Goal: Information Seeking & Learning: Learn about a topic

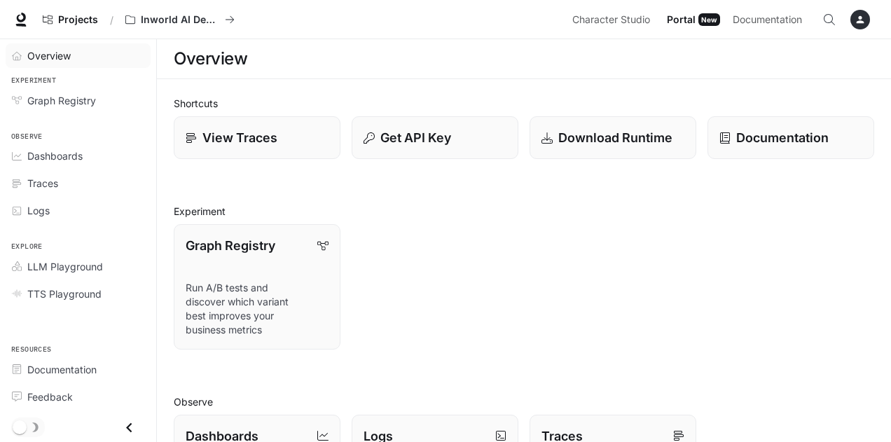
click at [55, 55] on span "Overview" at bounding box center [48, 55] width 43 height 15
click at [78, 369] on span "Documentation" at bounding box center [61, 369] width 69 height 15
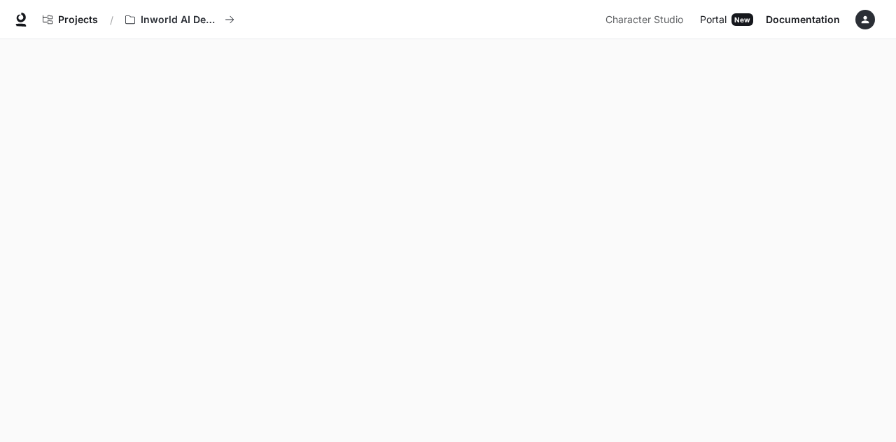
click at [716, 18] on span "Portal" at bounding box center [713, 20] width 27 height 18
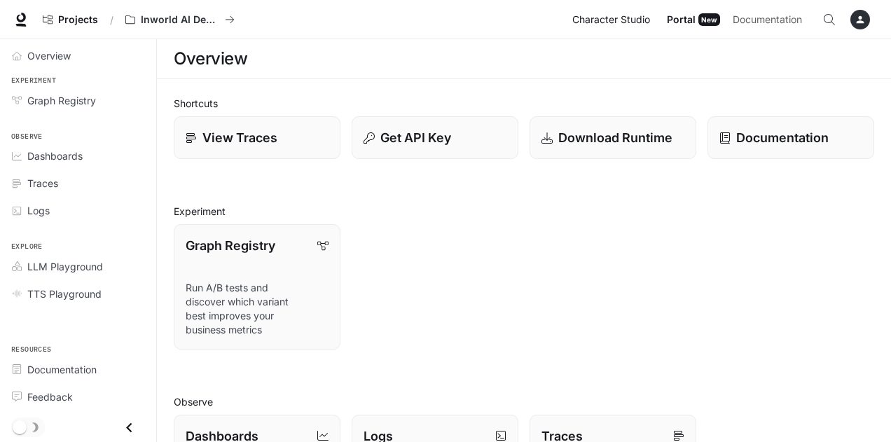
click at [637, 16] on span "Character Studio" at bounding box center [611, 20] width 78 height 18
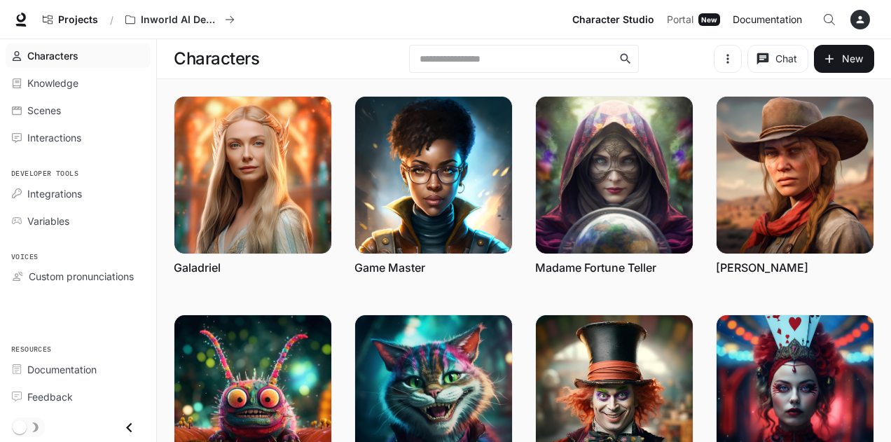
click at [758, 17] on span "Documentation" at bounding box center [767, 20] width 69 height 18
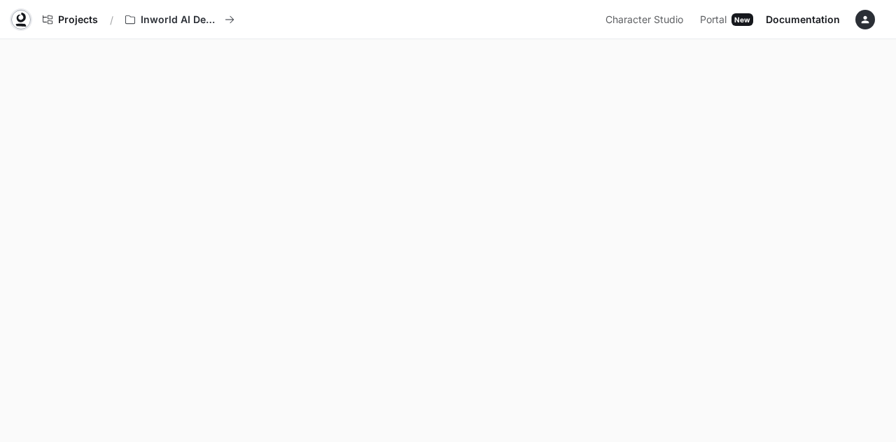
click at [20, 18] on icon at bounding box center [21, 20] width 14 height 14
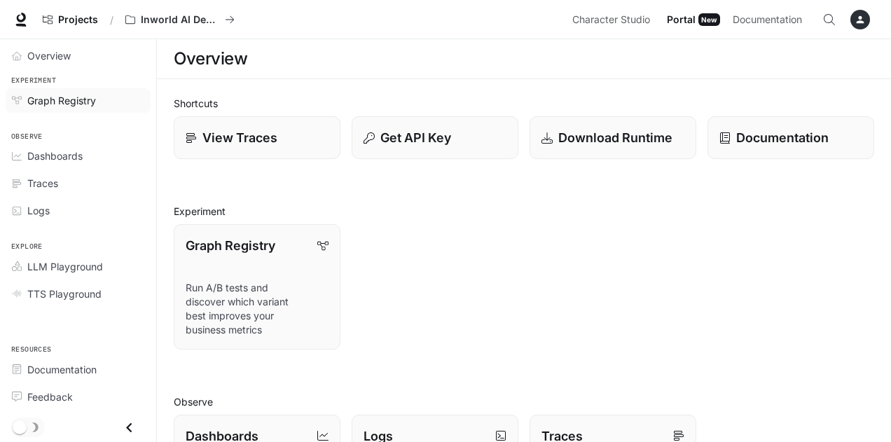
click at [67, 107] on link "Graph Registry" at bounding box center [78, 100] width 145 height 25
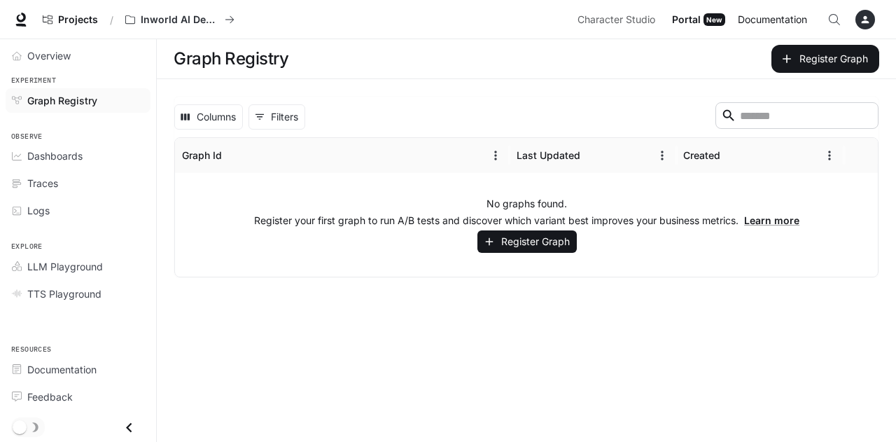
click at [772, 15] on span "Documentation" at bounding box center [772, 20] width 69 height 18
